Goal: Task Accomplishment & Management: Complete application form

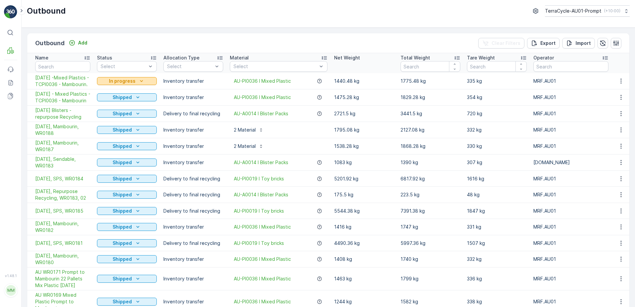
click at [143, 84] on icon "In progress" at bounding box center [141, 81] width 7 height 7
click at [122, 114] on span "Completed" at bounding box center [113, 113] width 25 height 7
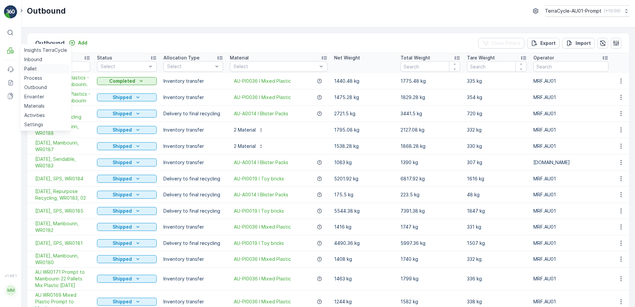
click at [29, 69] on p "Pallet" at bounding box center [30, 68] width 13 height 7
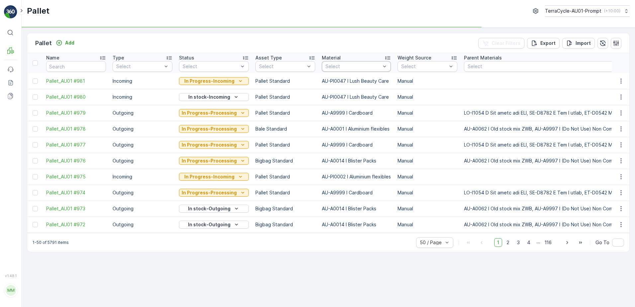
click at [351, 67] on div at bounding box center [353, 66] width 56 height 5
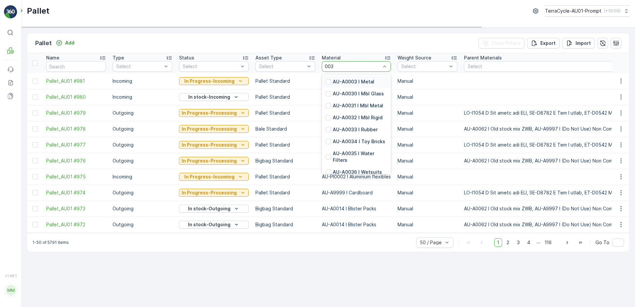
type input "0036"
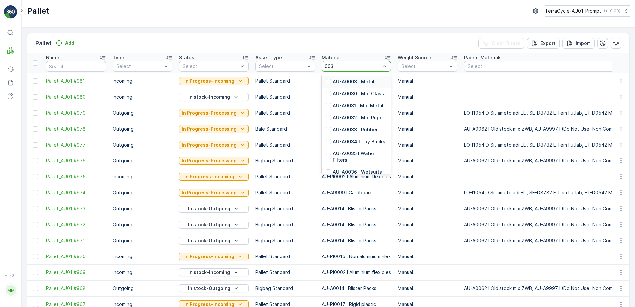
type input "0036"
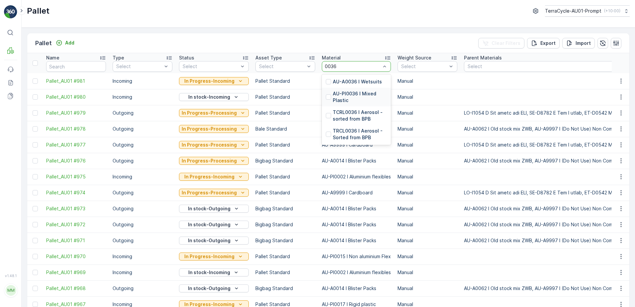
click at [358, 93] on p "AU-PI0036 I Mixed Plastic" at bounding box center [360, 96] width 54 height 13
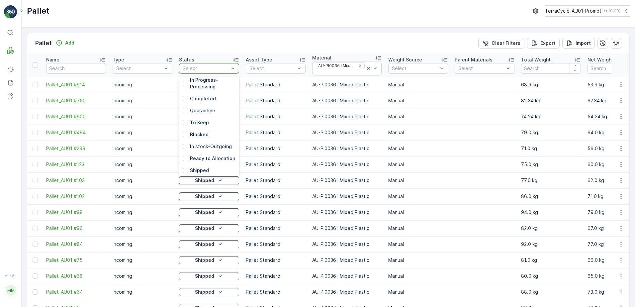
scroll to position [78, 0]
click at [217, 127] on p "Ready to Allocation" at bounding box center [212, 126] width 45 height 7
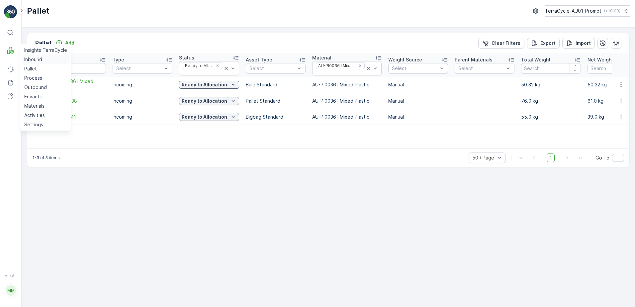
click at [32, 60] on p "Inbound" at bounding box center [33, 59] width 18 height 7
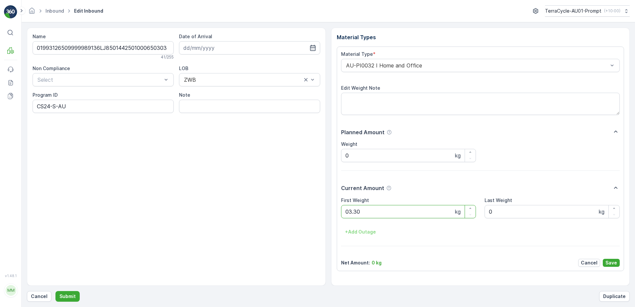
click at [55, 291] on button "Submit" at bounding box center [67, 296] width 24 height 11
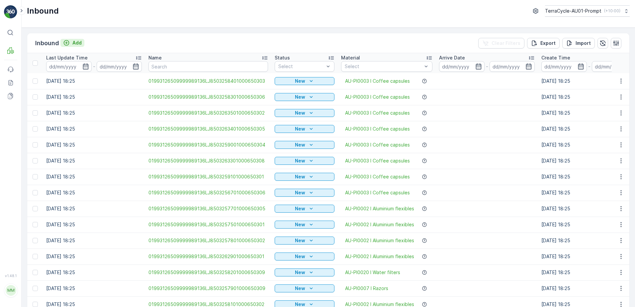
click at [77, 43] on p "Add" at bounding box center [76, 43] width 9 height 7
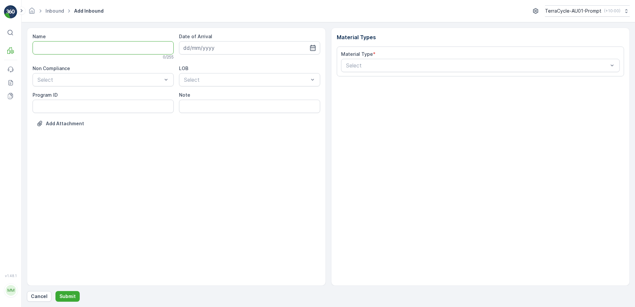
click at [74, 48] on input "Name" at bounding box center [103, 47] width 141 height 13
click at [55, 291] on button "Submit" at bounding box center [67, 296] width 24 height 11
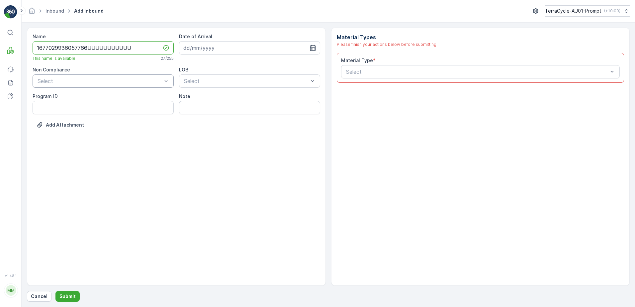
type input "1677029936057766UUUUUUUUUUU"
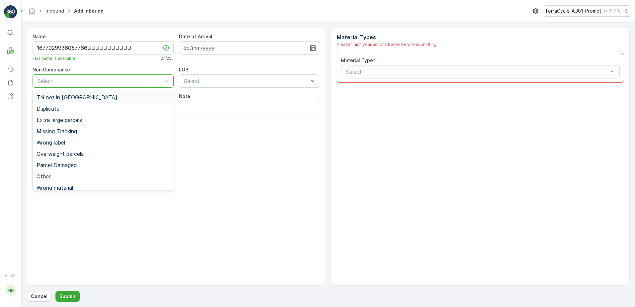
click at [71, 81] on div at bounding box center [100, 81] width 126 height 6
click at [64, 110] on div "Duplicate" at bounding box center [103, 109] width 133 height 6
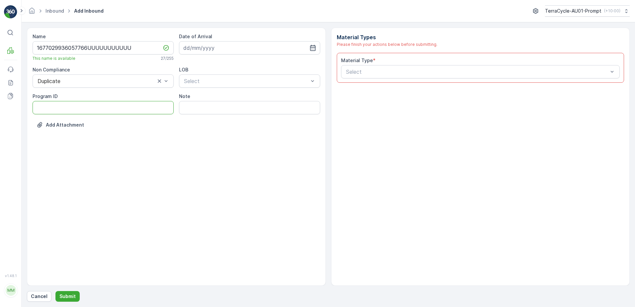
click at [54, 106] on ID "Program ID" at bounding box center [103, 107] width 141 height 13
type ID "1356"
click at [231, 50] on input at bounding box center [249, 47] width 141 height 13
click at [240, 118] on div "14" at bounding box center [238, 116] width 11 height 11
type input "[DATE]"
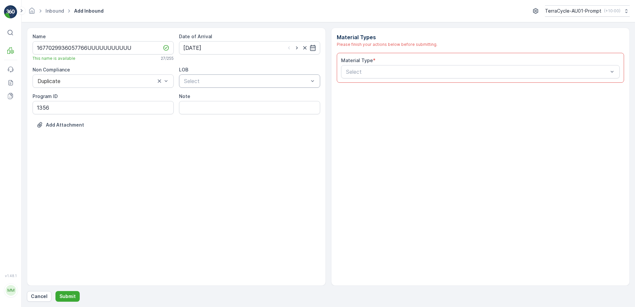
click at [229, 83] on div at bounding box center [246, 81] width 126 height 6
click at [223, 98] on div "NRP" at bounding box center [249, 97] width 133 height 6
click at [353, 71] on div at bounding box center [477, 72] width 264 height 6
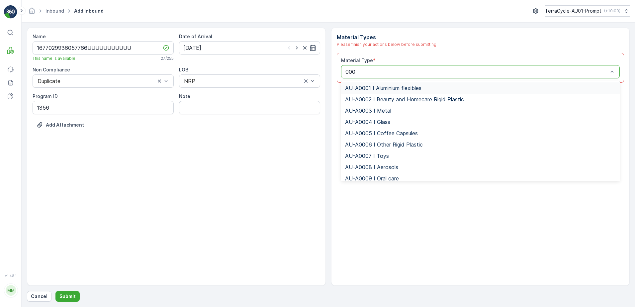
type input "0008"
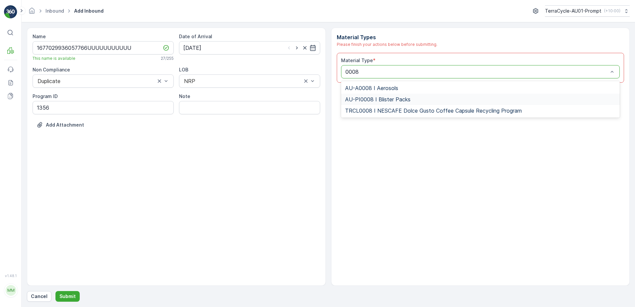
click at [397, 99] on span "AU-PI0008 I Blister Packs" at bounding box center [377, 99] width 65 height 6
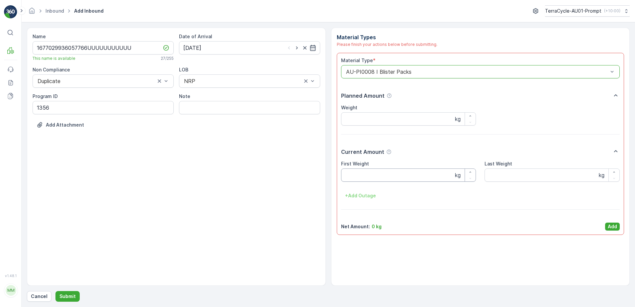
click at [365, 176] on Weight "First Weight" at bounding box center [408, 174] width 135 height 13
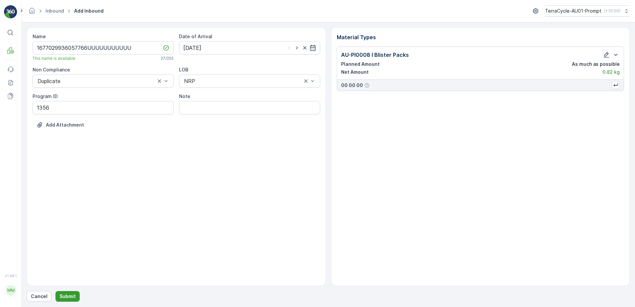
click at [72, 298] on p "Submit" at bounding box center [67, 296] width 16 height 7
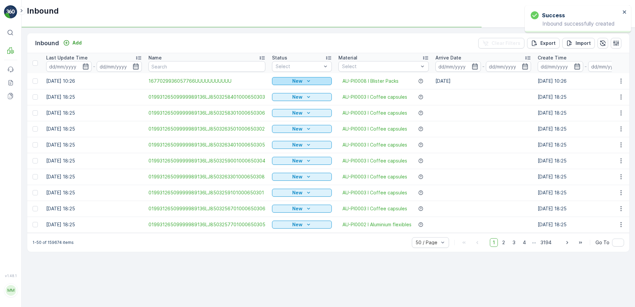
click at [287, 80] on div "New" at bounding box center [302, 81] width 54 height 7
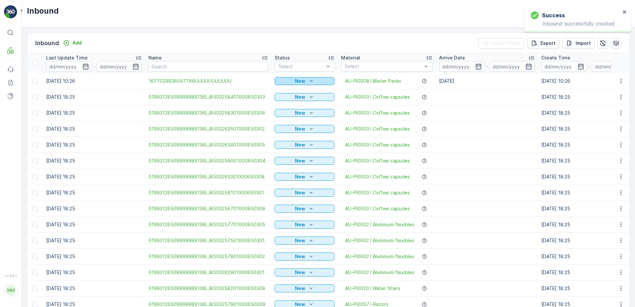
click at [300, 82] on p "New" at bounding box center [300, 81] width 10 height 7
click at [293, 101] on span "Scanned" at bounding box center [287, 100] width 20 height 7
click at [620, 80] on icon "button" at bounding box center [621, 81] width 7 height 7
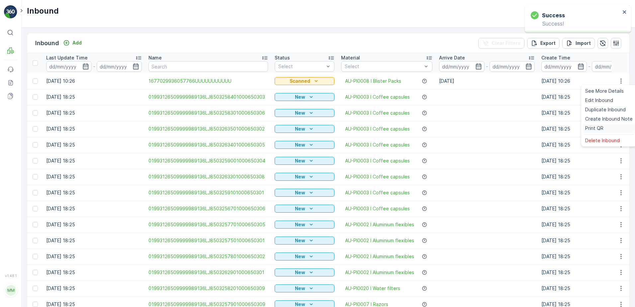
click at [608, 127] on div "Print QR" at bounding box center [608, 128] width 53 height 9
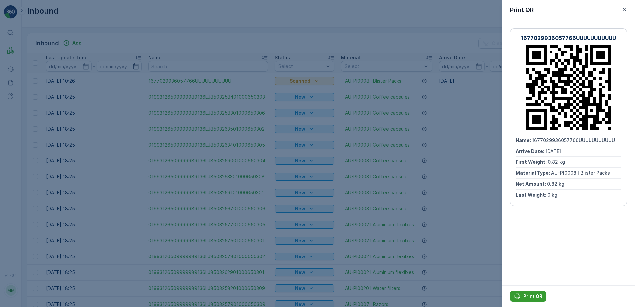
click at [536, 296] on p "Print QR" at bounding box center [532, 296] width 19 height 7
click at [626, 7] on icon "button" at bounding box center [624, 9] width 7 height 7
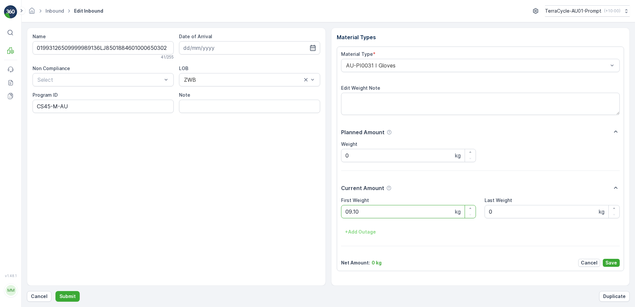
click at [55, 291] on button "Submit" at bounding box center [67, 296] width 24 height 11
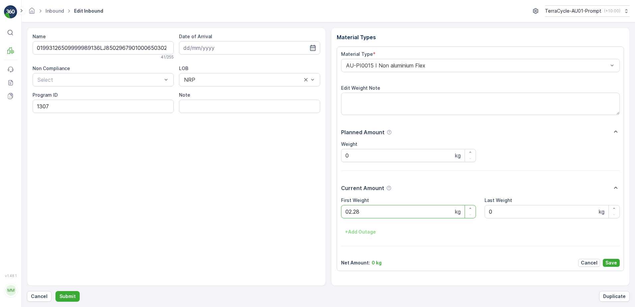
click at [55, 291] on button "Submit" at bounding box center [67, 296] width 24 height 11
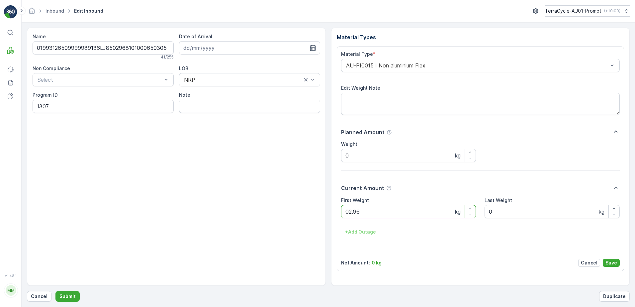
click at [55, 291] on button "Submit" at bounding box center [67, 296] width 24 height 11
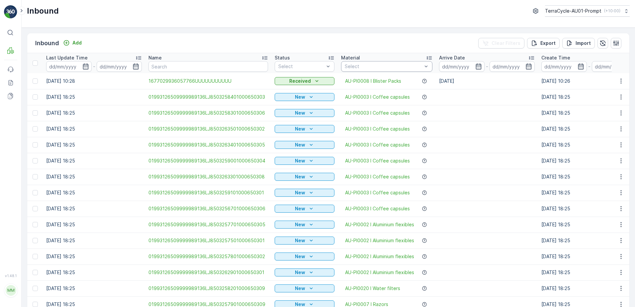
click at [365, 68] on div at bounding box center [383, 66] width 79 height 5
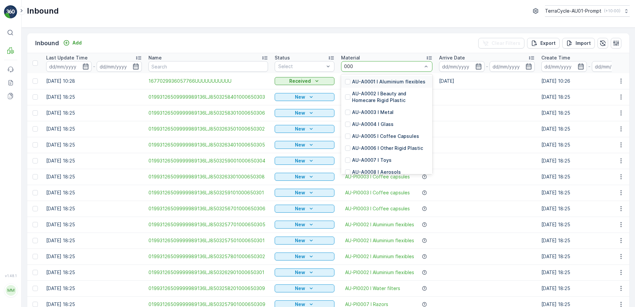
type input "0002"
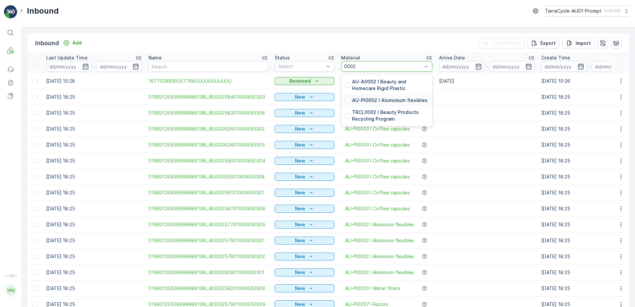
click at [410, 98] on p "AU-PI0002 I Aluminium flexibles" at bounding box center [389, 100] width 75 height 7
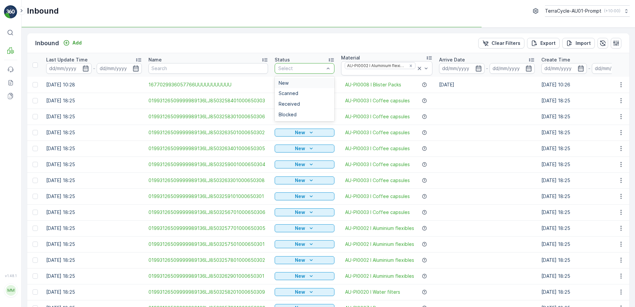
click at [304, 66] on div at bounding box center [301, 68] width 47 height 5
drag, startPoint x: 293, startPoint y: 89, endPoint x: 299, endPoint y: 88, distance: 6.3
click at [293, 89] on div "Scanned" at bounding box center [305, 93] width 60 height 11
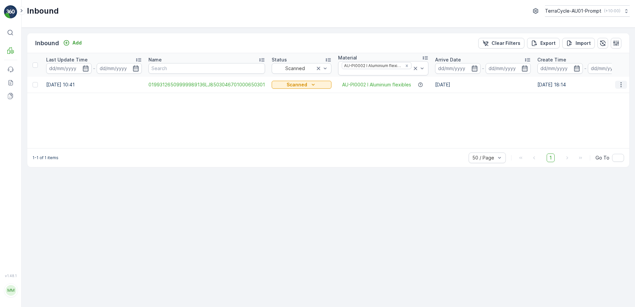
click at [621, 85] on icon "button" at bounding box center [620, 84] width 1 height 5
click at [604, 130] on div "Print QR" at bounding box center [608, 131] width 53 height 9
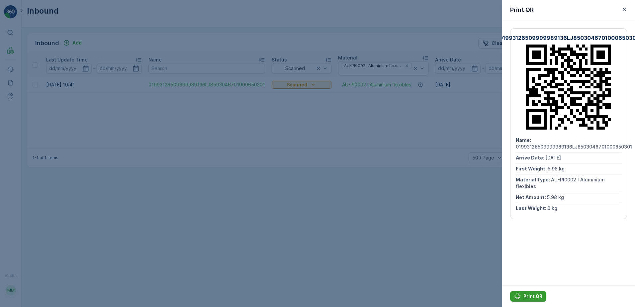
click at [537, 294] on p "Print QR" at bounding box center [532, 296] width 19 height 7
click at [625, 9] on icon "button" at bounding box center [624, 9] width 7 height 7
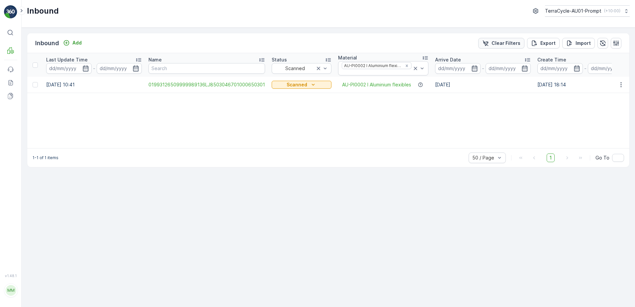
click at [513, 44] on p "Clear Filters" at bounding box center [505, 43] width 29 height 7
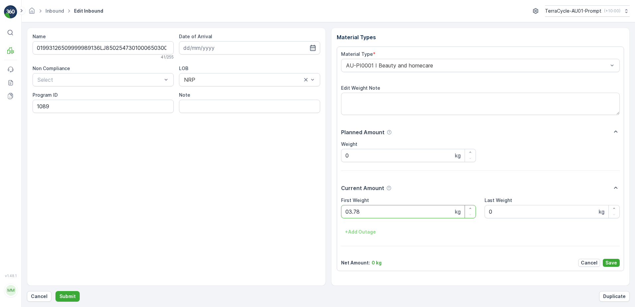
click at [55, 291] on button "Submit" at bounding box center [67, 296] width 24 height 11
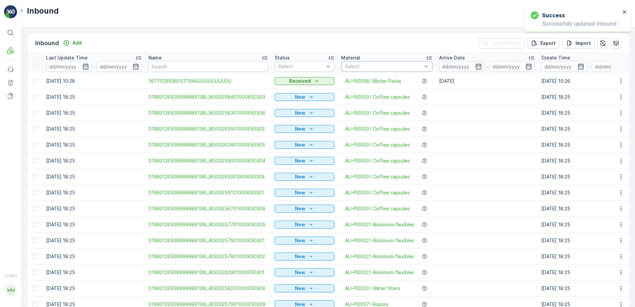
click at [366, 64] on div at bounding box center [383, 66] width 79 height 5
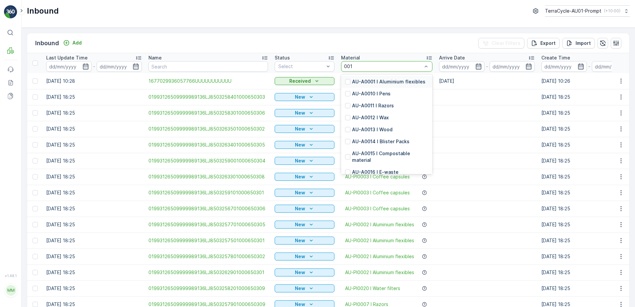
type input "0015"
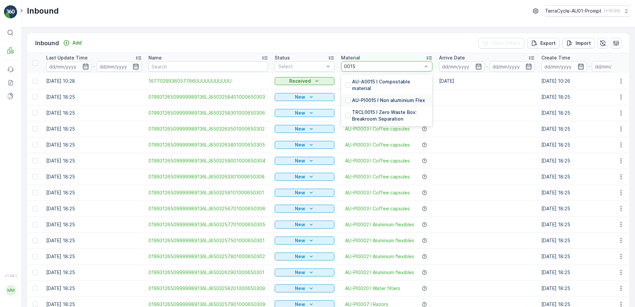
click at [380, 97] on p "AU-PI0015 I Non aluminium Flex" at bounding box center [388, 100] width 73 height 7
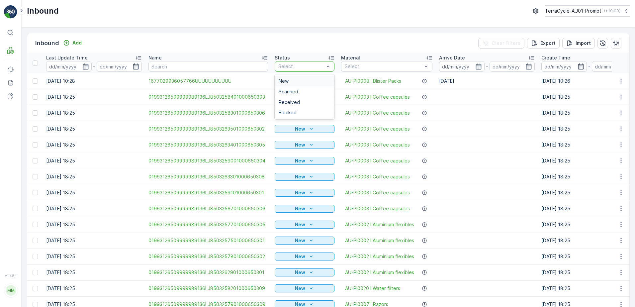
click at [315, 68] on div at bounding box center [301, 66] width 47 height 5
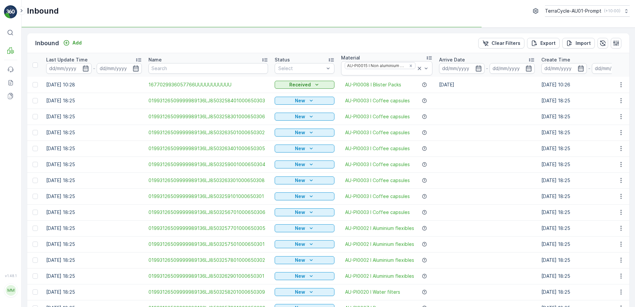
click at [268, 54] on th "Name" at bounding box center [208, 65] width 126 height 24
click at [287, 69] on div at bounding box center [301, 68] width 47 height 5
drag, startPoint x: 287, startPoint y: 94, endPoint x: 366, endPoint y: 89, distance: 79.5
click at [288, 94] on td "New" at bounding box center [304, 101] width 66 height 16
click at [308, 68] on div at bounding box center [301, 68] width 47 height 5
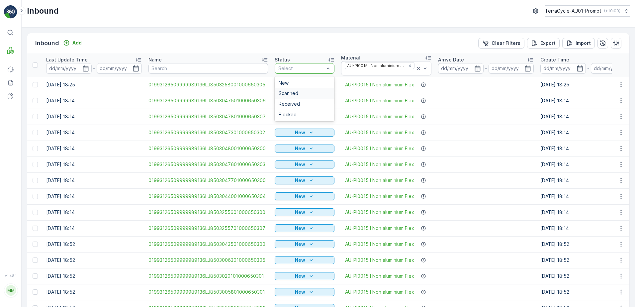
click at [297, 93] on div "Scanned" at bounding box center [305, 93] width 52 height 5
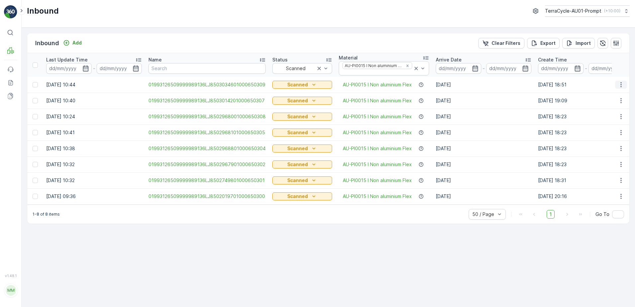
click at [621, 84] on icon "button" at bounding box center [621, 84] width 7 height 7
click at [600, 130] on span "Print QR" at bounding box center [594, 132] width 18 height 7
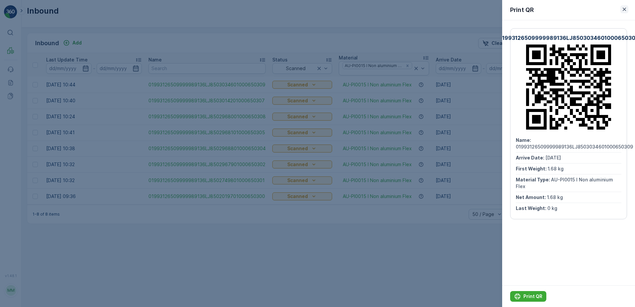
click at [621, 8] on icon "button" at bounding box center [624, 9] width 7 height 7
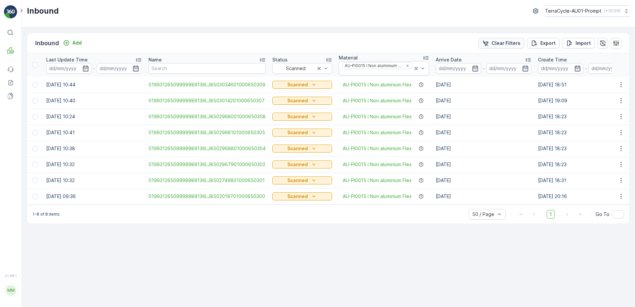
click at [502, 42] on p "Clear Filters" at bounding box center [505, 43] width 29 height 7
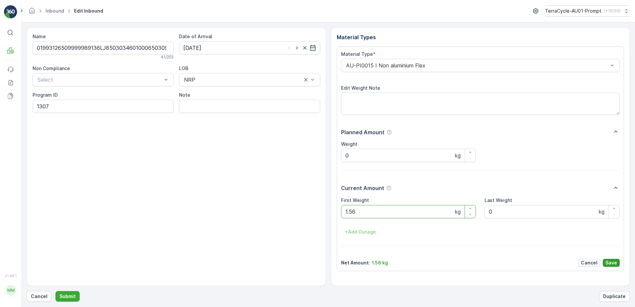
type Weight "1.56"
click at [612, 262] on p "Save" at bounding box center [611, 262] width 12 height 7
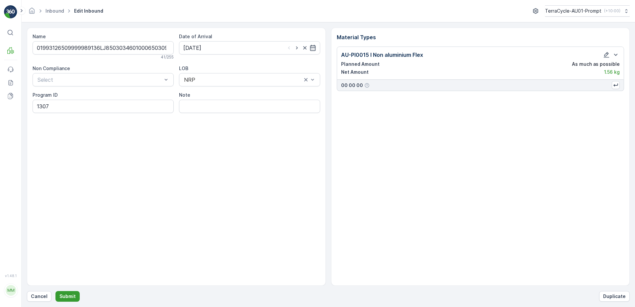
click at [72, 295] on p "Submit" at bounding box center [67, 296] width 16 height 7
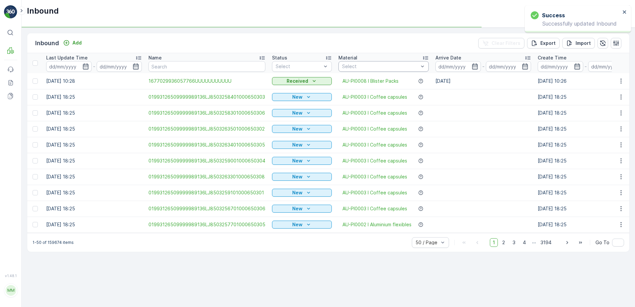
click at [367, 65] on div at bounding box center [380, 66] width 78 height 5
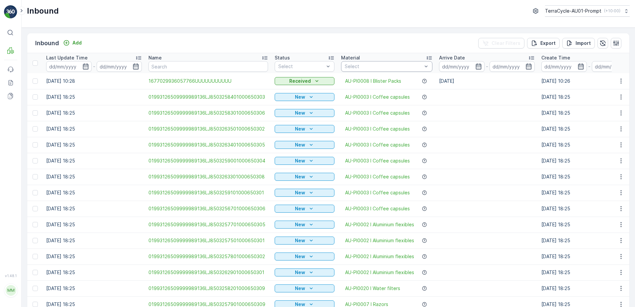
click at [367, 65] on div at bounding box center [383, 66] width 79 height 5
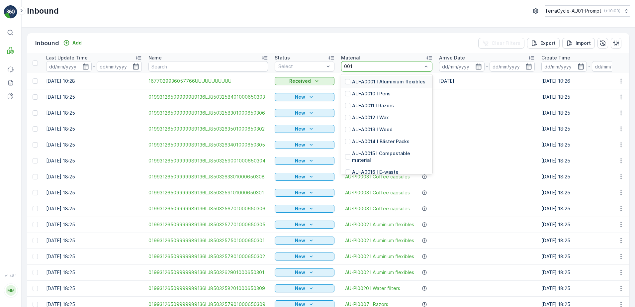
type input "0015"
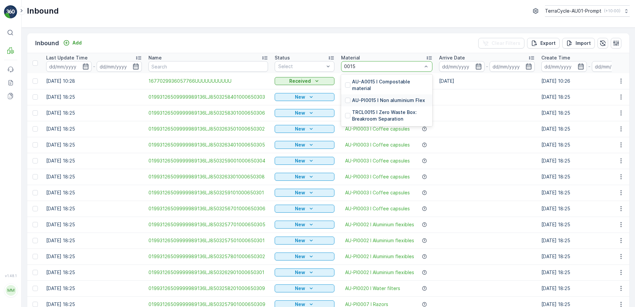
click at [387, 97] on p "AU-PI0015 I Non aluminium Flex" at bounding box center [388, 100] width 73 height 7
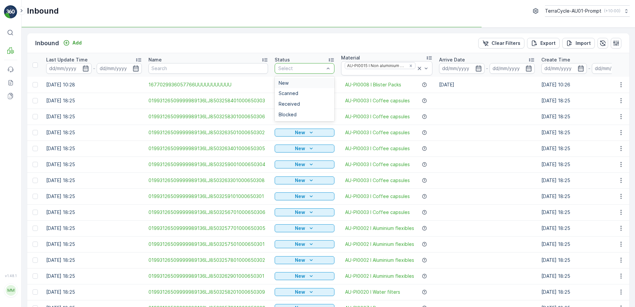
click at [299, 70] on div at bounding box center [301, 68] width 47 height 5
click at [293, 93] on span "Scanned" at bounding box center [289, 93] width 20 height 5
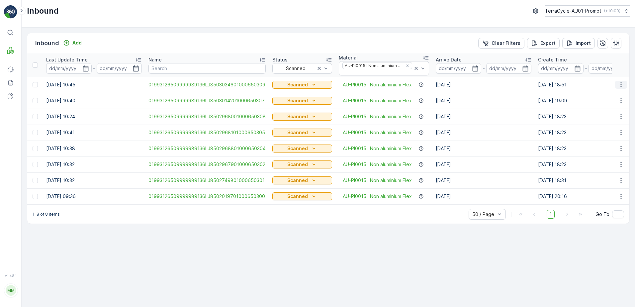
click at [622, 84] on icon "button" at bounding box center [621, 84] width 7 height 7
click at [604, 131] on div "Print QR" at bounding box center [608, 131] width 53 height 9
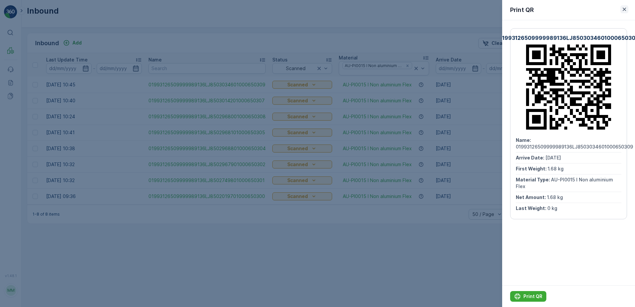
click at [625, 8] on icon "button" at bounding box center [624, 9] width 3 height 3
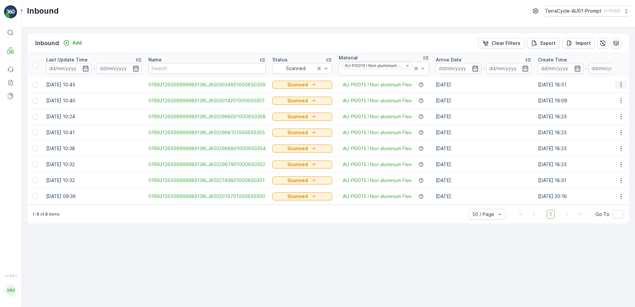
click at [622, 85] on icon "button" at bounding box center [621, 84] width 7 height 7
click at [610, 130] on div "Print QR" at bounding box center [608, 131] width 53 height 9
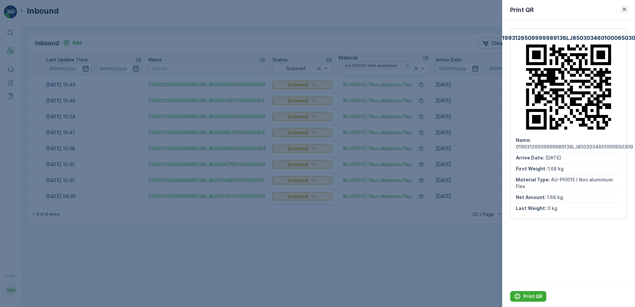
click at [624, 10] on icon "button" at bounding box center [624, 9] width 3 height 3
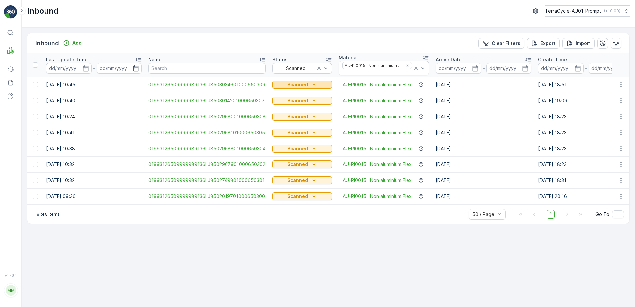
click at [310, 84] on icon "Scanned" at bounding box center [313, 84] width 7 height 7
click at [336, 75] on th "Material AU-PI0015 I Non aluminium Flex" at bounding box center [383, 65] width 97 height 24
drag, startPoint x: 493, startPoint y: 42, endPoint x: 500, endPoint y: 41, distance: 6.7
click at [494, 42] on div "Clear Filters" at bounding box center [501, 43] width 38 height 7
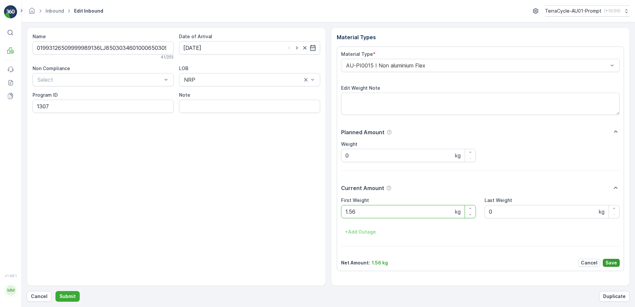
click at [611, 262] on p "Save" at bounding box center [611, 262] width 12 height 7
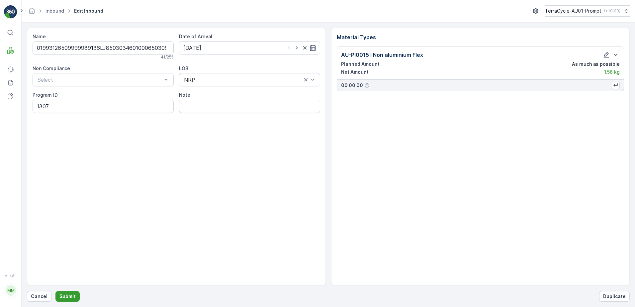
click at [66, 296] on p "Submit" at bounding box center [67, 296] width 16 height 7
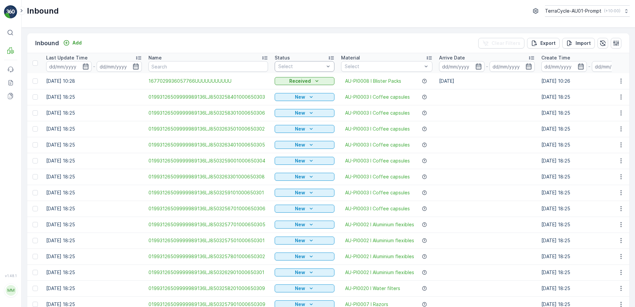
click at [318, 66] on div at bounding box center [301, 66] width 47 height 5
drag, startPoint x: 296, startPoint y: 91, endPoint x: 302, endPoint y: 90, distance: 5.4
click at [296, 90] on div "Scanned" at bounding box center [305, 91] width 52 height 5
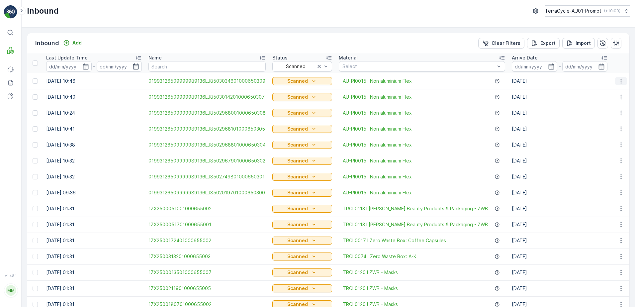
click at [620, 81] on icon "button" at bounding box center [620, 80] width 1 height 5
click at [594, 128] on span "Print QR" at bounding box center [594, 128] width 18 height 7
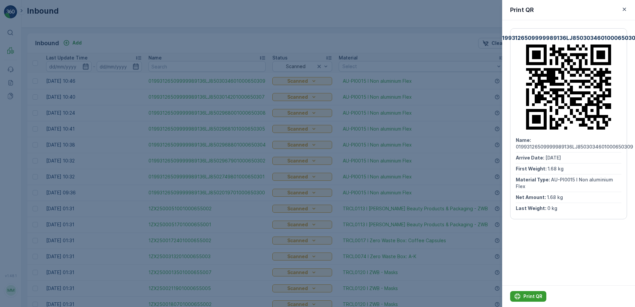
click at [528, 293] on p "Print QR" at bounding box center [532, 296] width 19 height 7
click at [623, 9] on icon "button" at bounding box center [624, 9] width 7 height 7
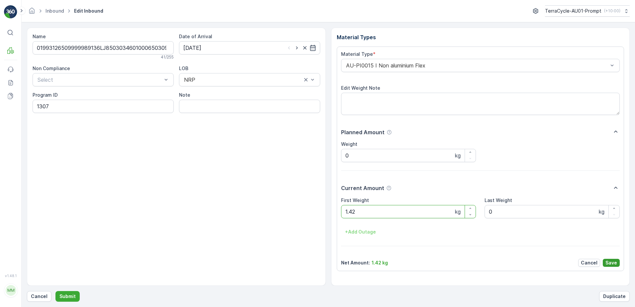
type Weight "1.42"
click at [615, 260] on p "Save" at bounding box center [611, 262] width 12 height 7
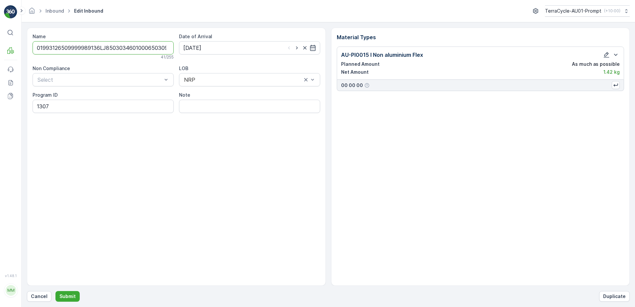
scroll to position [0, 2]
click at [71, 293] on button "Submit" at bounding box center [67, 296] width 24 height 11
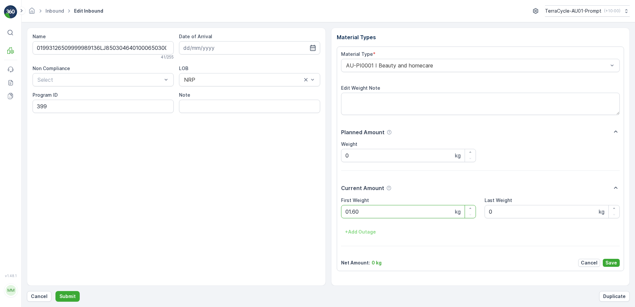
click at [55, 291] on button "Submit" at bounding box center [67, 296] width 24 height 11
type Weight "3.90"
click at [613, 265] on p "Save" at bounding box center [611, 262] width 12 height 7
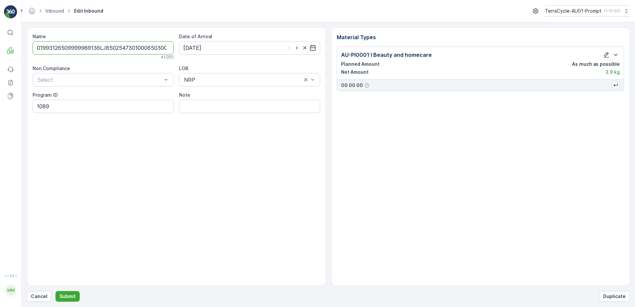
scroll to position [0, 2]
click at [68, 298] on p "Submit" at bounding box center [67, 296] width 16 height 7
click at [67, 297] on p "Submit" at bounding box center [67, 296] width 16 height 7
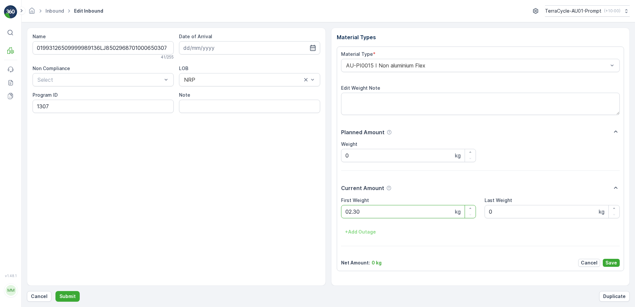
click at [55, 291] on button "Submit" at bounding box center [67, 296] width 24 height 11
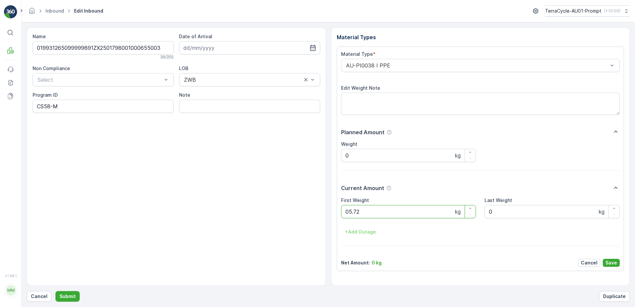
click at [55, 291] on button "Submit" at bounding box center [67, 296] width 24 height 11
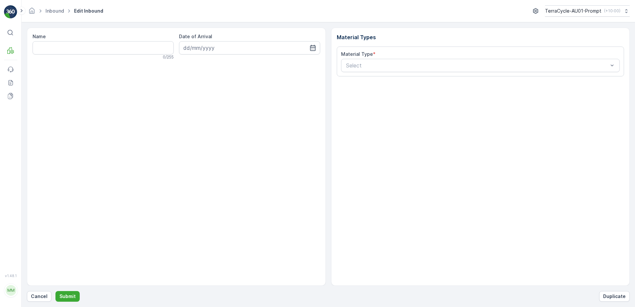
drag, startPoint x: 40, startPoint y: 294, endPoint x: 61, endPoint y: 275, distance: 28.7
click at [45, 289] on div "Name 0 / 255 Date of Arrival Material Types Material Type * Select Cancel Submi…" at bounding box center [328, 165] width 603 height 274
click at [43, 293] on p "Cancel" at bounding box center [39, 296] width 17 height 7
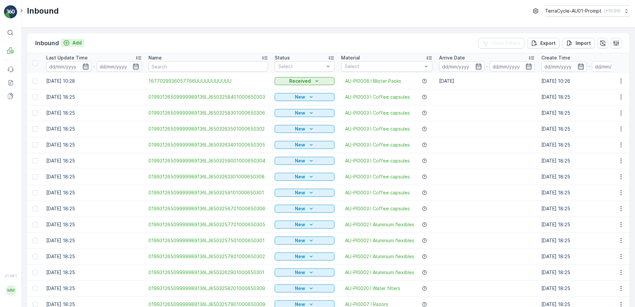
click at [81, 43] on p "Add" at bounding box center [76, 43] width 9 height 7
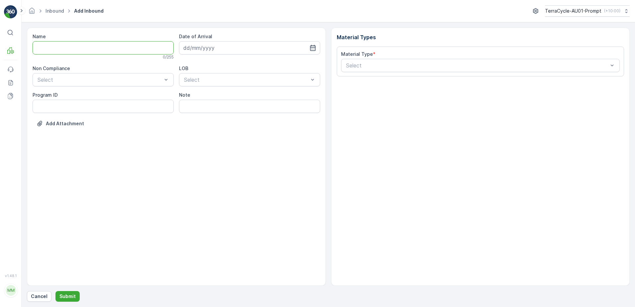
click at [81, 45] on input "Name" at bounding box center [103, 47] width 141 height 13
type input "019931265099999891ZX2001631501000650806"
click at [55, 291] on button "Submit" at bounding box center [67, 296] width 24 height 11
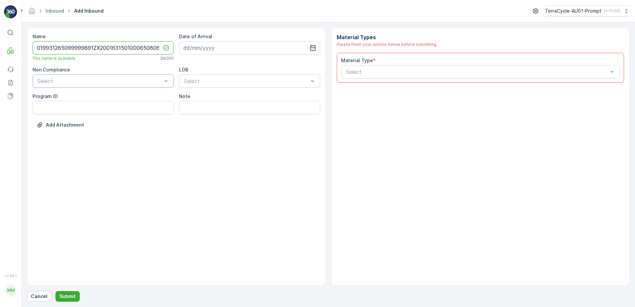
click at [82, 75] on div "Select" at bounding box center [103, 80] width 141 height 13
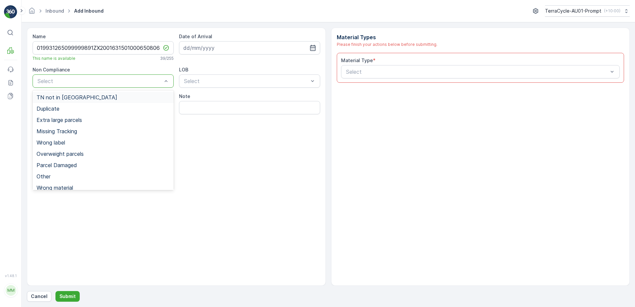
click at [46, 99] on span "TN not in [GEOGRAPHIC_DATA]" at bounding box center [77, 97] width 81 height 6
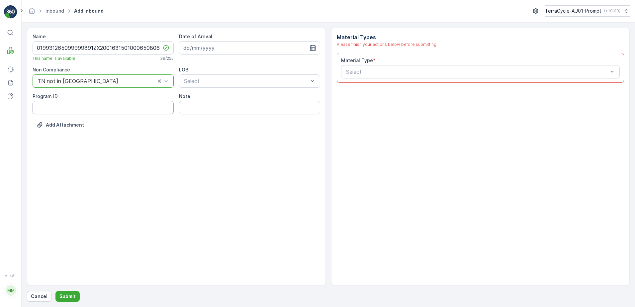
click at [37, 105] on ID "Program ID" at bounding box center [103, 107] width 141 height 13
type ID "CS10-M"
click at [221, 47] on input at bounding box center [249, 47] width 141 height 13
click at [239, 116] on div "14" at bounding box center [238, 116] width 11 height 11
type input "[DATE]"
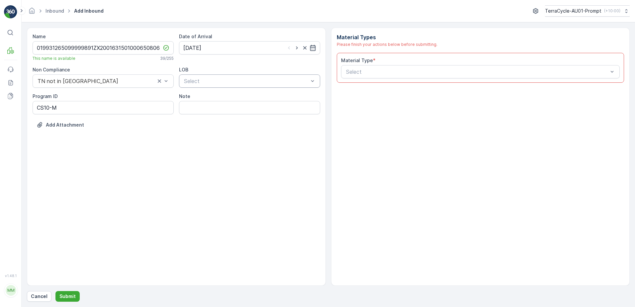
click at [239, 82] on div at bounding box center [246, 81] width 126 height 6
drag, startPoint x: 225, startPoint y: 110, endPoint x: 351, endPoint y: 78, distance: 130.1
click at [225, 110] on div "ZWB" at bounding box center [249, 109] width 133 height 6
click at [378, 71] on div at bounding box center [477, 72] width 264 height 6
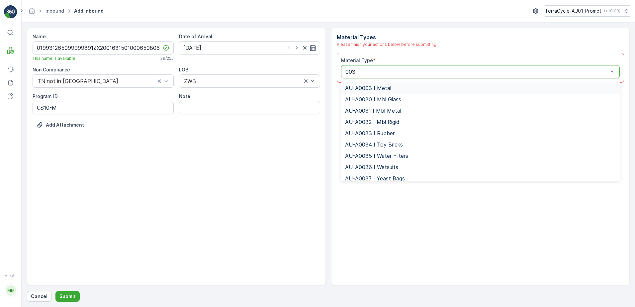
type input "0032"
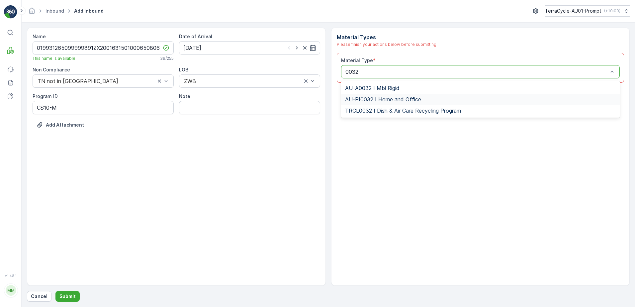
click at [414, 97] on span "AU-PI0032 I Home and Office" at bounding box center [383, 99] width 76 height 6
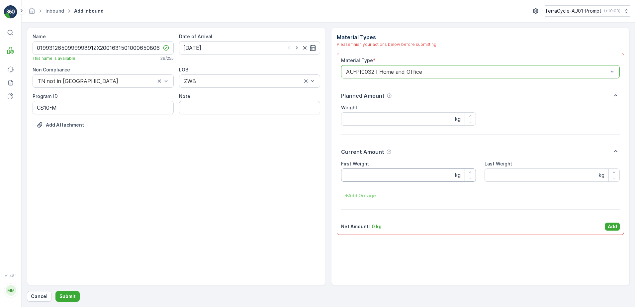
click at [393, 173] on Weight "First Weight" at bounding box center [408, 174] width 135 height 13
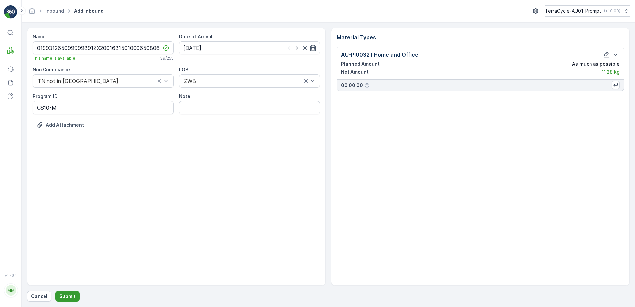
click at [67, 296] on p "Submit" at bounding box center [67, 296] width 16 height 7
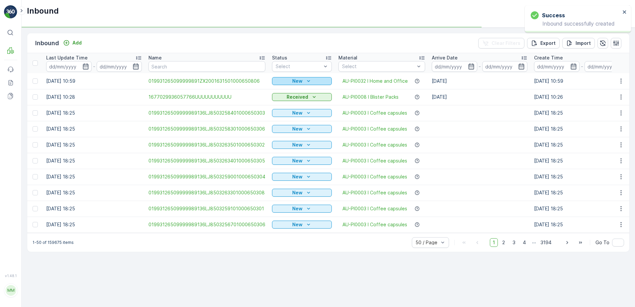
click at [299, 78] on p "New" at bounding box center [297, 81] width 10 height 7
click at [274, 101] on span "Scanned" at bounding box center [284, 100] width 20 height 7
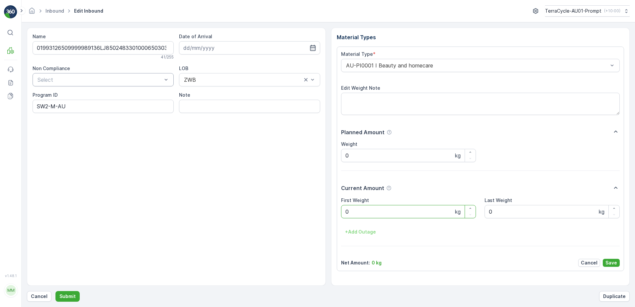
click at [96, 78] on div at bounding box center [100, 80] width 126 height 6
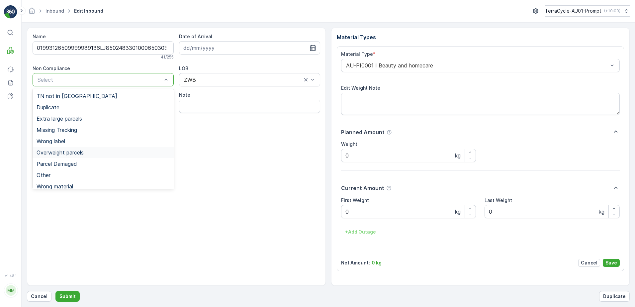
drag, startPoint x: 62, startPoint y: 154, endPoint x: 68, endPoint y: 150, distance: 7.4
click at [63, 154] on span "Overweight parcels" at bounding box center [60, 152] width 47 height 6
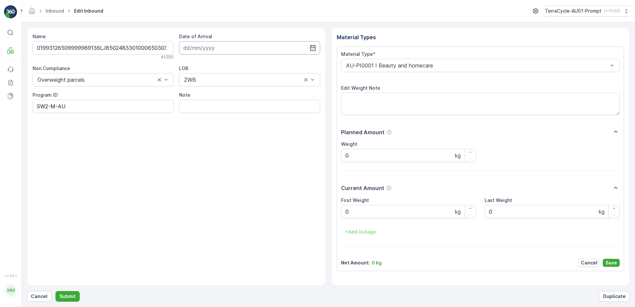
click at [234, 52] on input at bounding box center [249, 47] width 141 height 13
click at [241, 118] on div "14" at bounding box center [238, 116] width 11 height 11
type input "[DATE]"
click at [189, 106] on input "Note" at bounding box center [249, 106] width 141 height 13
click at [277, 108] on input "BOX TOO HEAVY !! - RATIONALE QLD4006" at bounding box center [249, 106] width 141 height 13
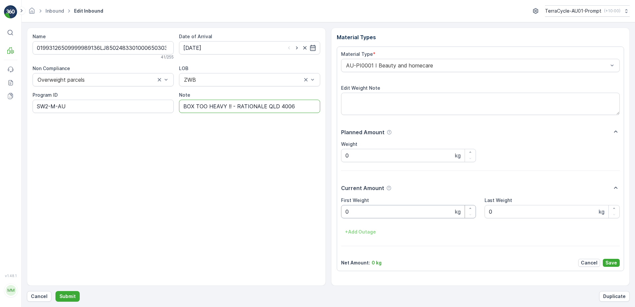
type input "BOX TOO HEAVY !! - RATIONALE QLD 4006"
click at [352, 214] on Weight "0" at bounding box center [408, 211] width 135 height 13
click at [55, 291] on button "Submit" at bounding box center [67, 296] width 24 height 11
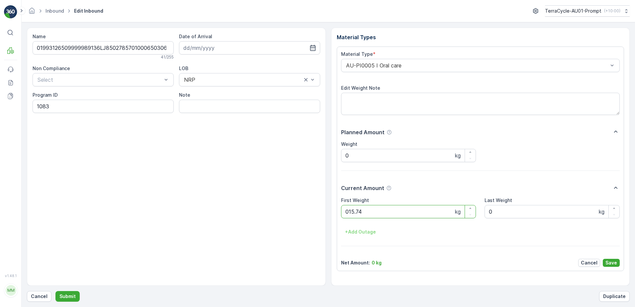
click at [55, 291] on button "Submit" at bounding box center [67, 296] width 24 height 11
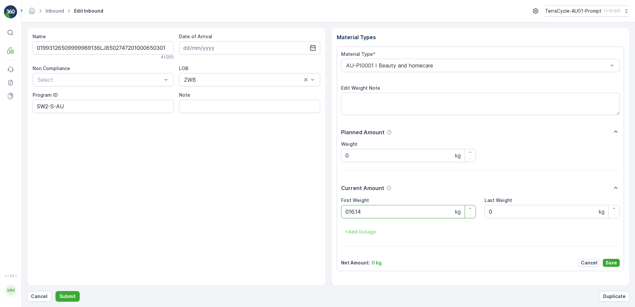
click at [55, 291] on button "Submit" at bounding box center [67, 296] width 24 height 11
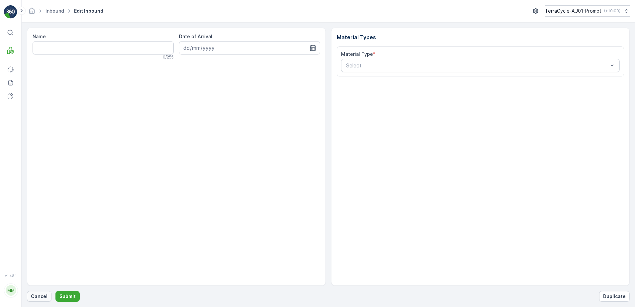
click at [35, 297] on p "Cancel" at bounding box center [39, 296] width 17 height 7
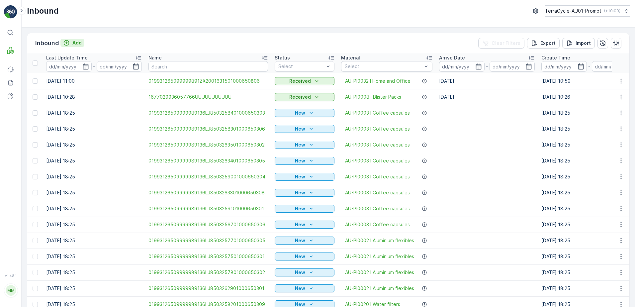
click at [78, 42] on p "Add" at bounding box center [76, 43] width 9 height 7
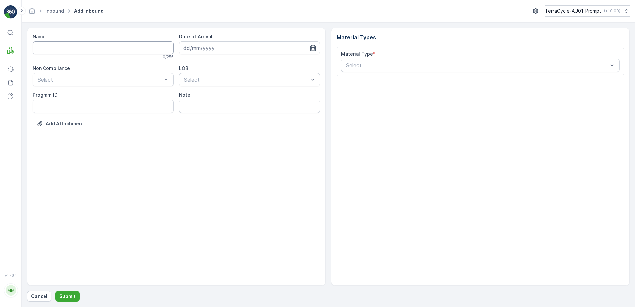
click at [71, 49] on input "Name" at bounding box center [103, 47] width 141 height 13
type input "019931265099999891ZX2001632101000650807"
click at [55, 291] on button "Submit" at bounding box center [67, 296] width 24 height 11
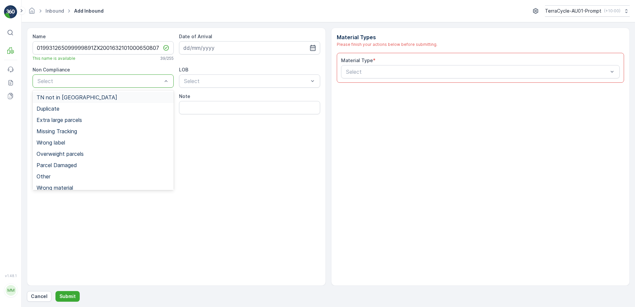
click at [85, 80] on div at bounding box center [100, 81] width 126 height 6
click at [86, 97] on div "TN not in [GEOGRAPHIC_DATA]" at bounding box center [103, 97] width 133 height 6
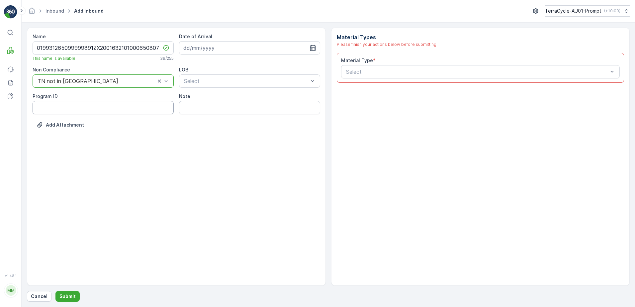
click at [66, 110] on ID "Program ID" at bounding box center [103, 107] width 141 height 13
type ID "CS178-M"
click at [235, 49] on input at bounding box center [249, 47] width 141 height 13
click at [237, 116] on div "14" at bounding box center [238, 116] width 11 height 11
type input "[DATE]"
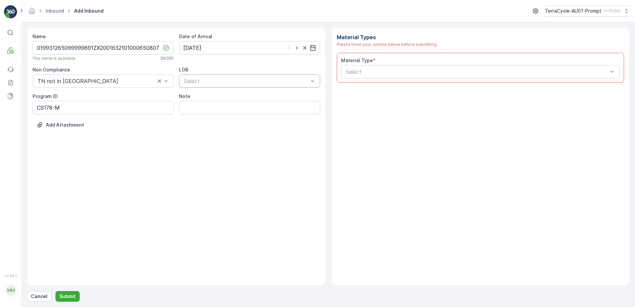
click at [236, 80] on div at bounding box center [246, 81] width 126 height 6
drag, startPoint x: 221, startPoint y: 108, endPoint x: 230, endPoint y: 106, distance: 8.4
click at [222, 108] on div "ZWB" at bounding box center [249, 109] width 133 height 6
click at [367, 72] on div at bounding box center [477, 72] width 264 height 6
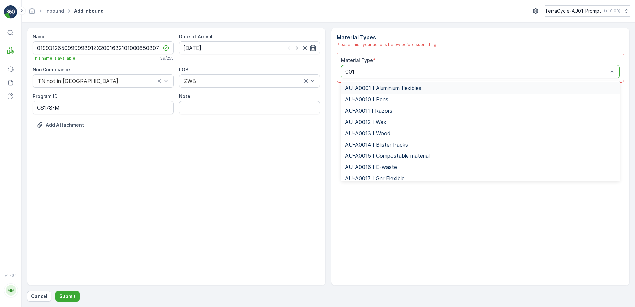
type input "0015"
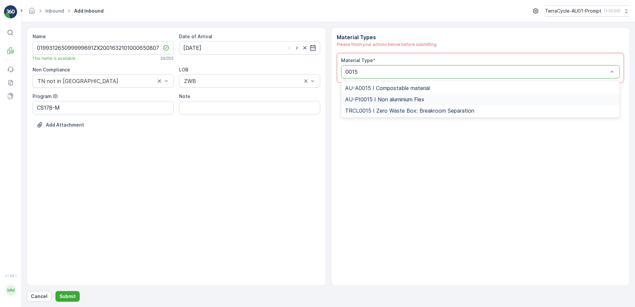
click at [403, 102] on span "AU-PI0015 I Non aluminium Flex" at bounding box center [384, 99] width 79 height 6
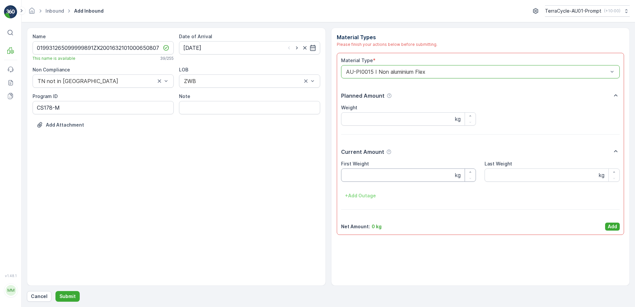
click at [380, 174] on Weight "First Weight" at bounding box center [408, 174] width 135 height 13
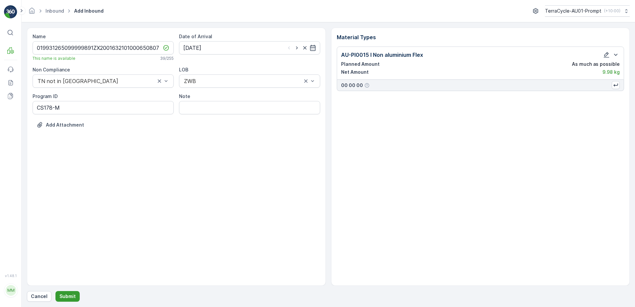
click at [72, 293] on p "Submit" at bounding box center [67, 296] width 16 height 7
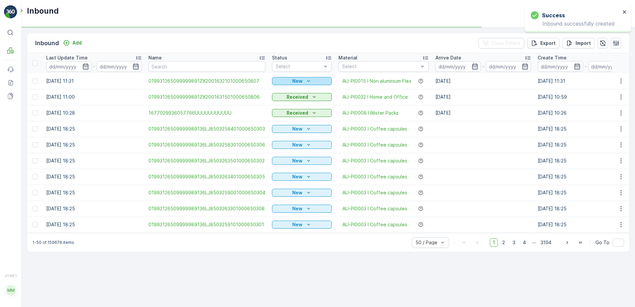
click at [298, 80] on p "New" at bounding box center [297, 81] width 10 height 7
click at [287, 100] on span "Scanned" at bounding box center [284, 100] width 20 height 7
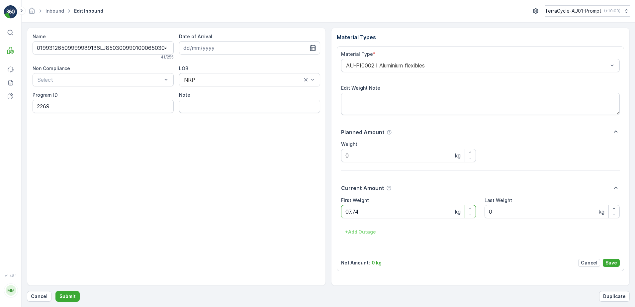
click at [55, 291] on button "Submit" at bounding box center [67, 296] width 24 height 11
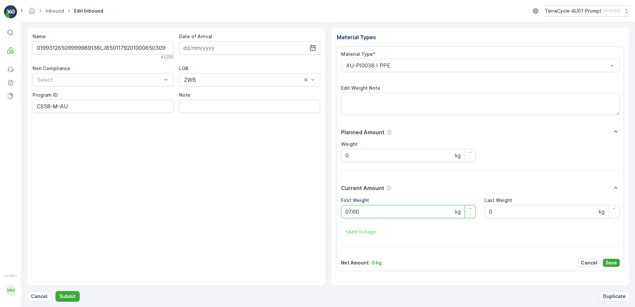
click at [55, 291] on button "Submit" at bounding box center [67, 296] width 24 height 11
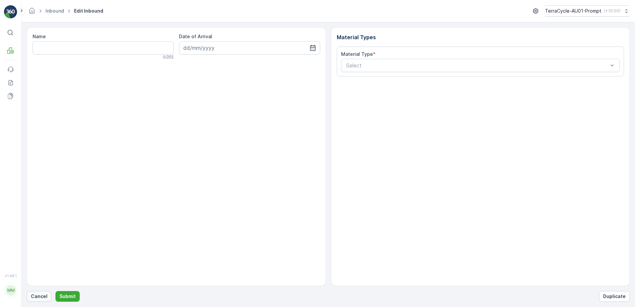
click at [44, 294] on p "Cancel" at bounding box center [39, 296] width 17 height 7
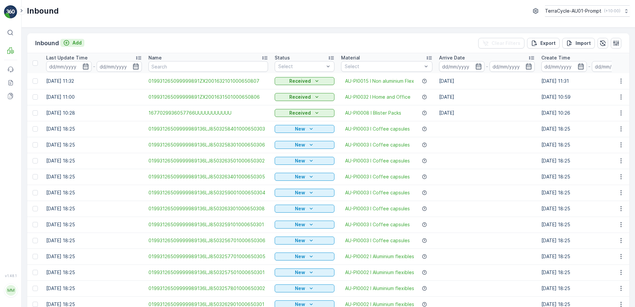
click at [80, 43] on p "Add" at bounding box center [76, 43] width 9 height 7
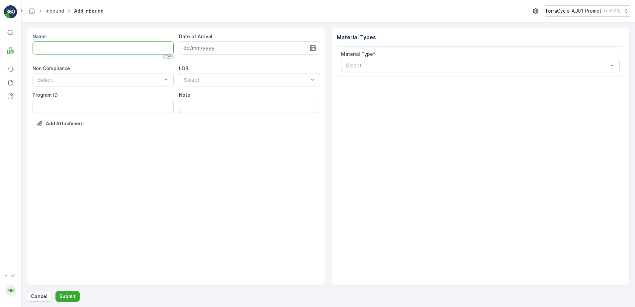
click at [77, 45] on input "Name" at bounding box center [103, 47] width 141 height 13
type input "01993126509999989136LJ8502718601000650307"
click at [55, 291] on button "Submit" at bounding box center [67, 296] width 24 height 11
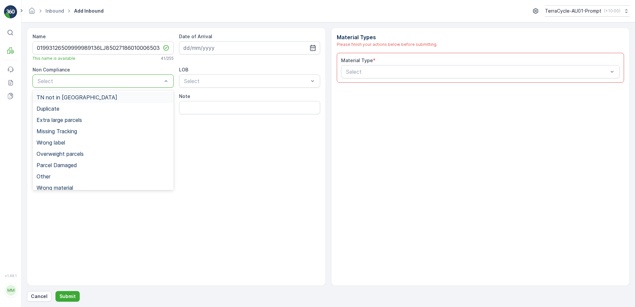
click at [80, 80] on div at bounding box center [100, 81] width 126 height 6
click at [68, 97] on span "TN not in [GEOGRAPHIC_DATA]" at bounding box center [77, 97] width 81 height 6
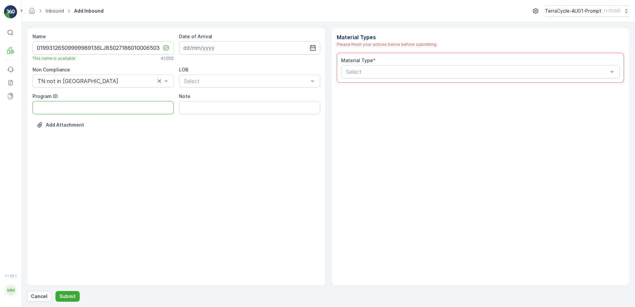
click at [63, 106] on ID "Program ID" at bounding box center [103, 107] width 141 height 13
type ID "CS178-M"
click at [199, 45] on input at bounding box center [249, 47] width 141 height 13
click at [242, 118] on div "14" at bounding box center [238, 116] width 11 height 11
type input "[DATE]"
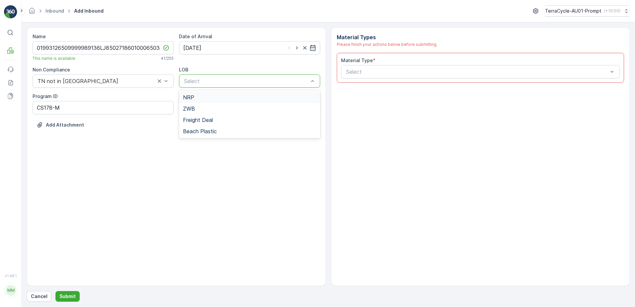
click at [231, 82] on div at bounding box center [246, 81] width 126 height 6
click at [230, 108] on div "ZWB" at bounding box center [249, 109] width 133 height 6
click at [371, 73] on div at bounding box center [477, 72] width 264 height 6
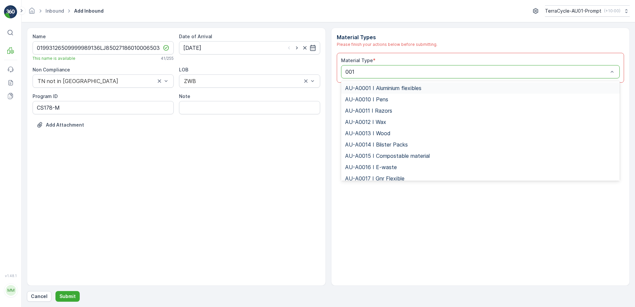
type input "0015"
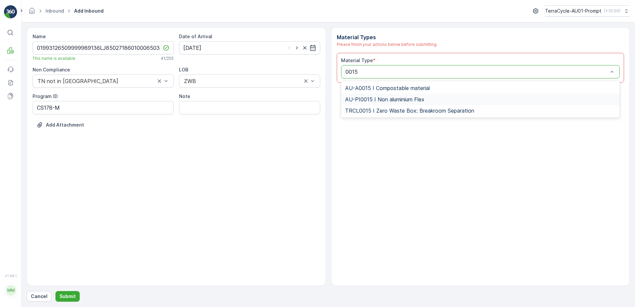
click at [394, 97] on span "AU-PI0015 I Non aluminium Flex" at bounding box center [384, 99] width 79 height 6
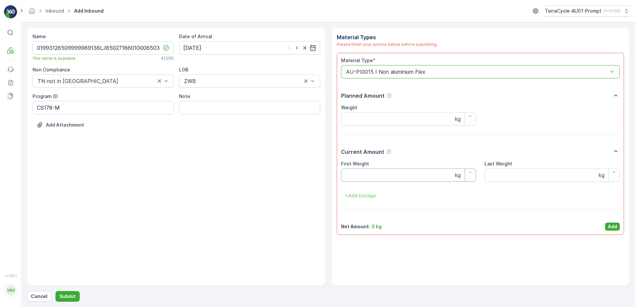
click at [387, 179] on Weight "First Weight" at bounding box center [408, 174] width 135 height 13
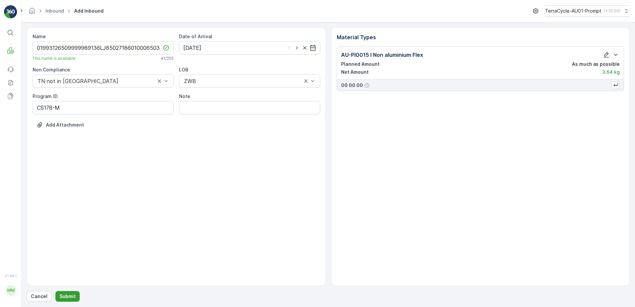
click at [68, 296] on p "Submit" at bounding box center [67, 296] width 16 height 7
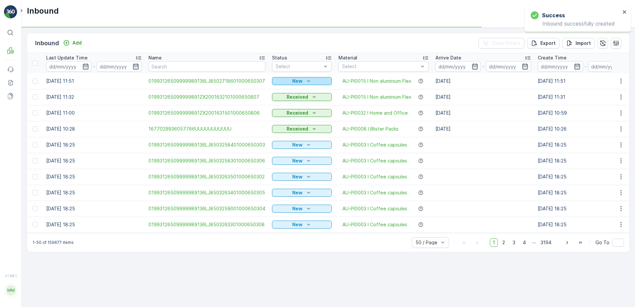
click at [300, 81] on p "New" at bounding box center [297, 81] width 10 height 7
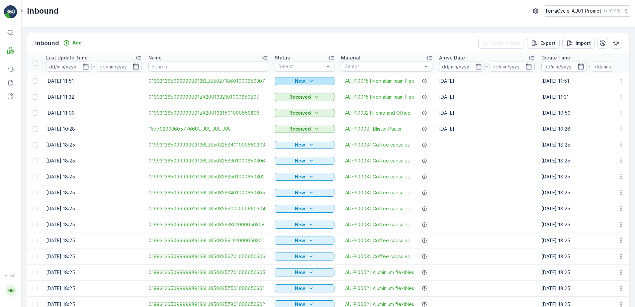
click at [301, 79] on p "New" at bounding box center [300, 81] width 10 height 7
click at [291, 102] on span "Scanned" at bounding box center [287, 100] width 20 height 7
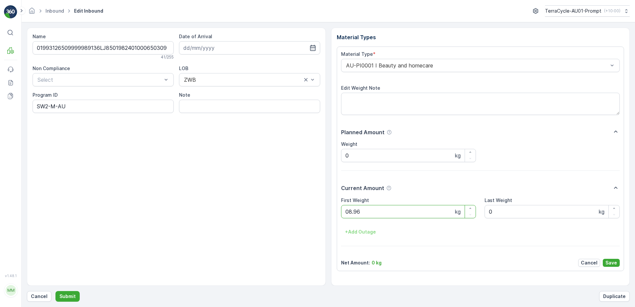
click at [55, 291] on button "Submit" at bounding box center [67, 296] width 24 height 11
